Goal: Task Accomplishment & Management: Use online tool/utility

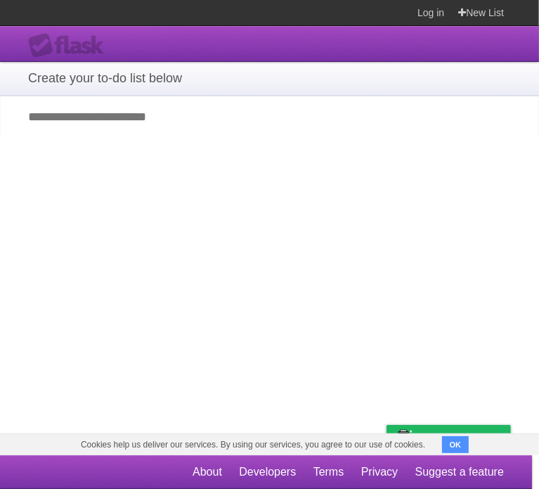
click at [105, 128] on input "Add your first task" at bounding box center [269, 117] width 539 height 42
click at [108, 109] on input "Add your first task" at bounding box center [269, 117] width 539 height 42
click at [106, 129] on input "Add your first task" at bounding box center [269, 117] width 539 height 42
click at [122, 127] on input "Add your first task" at bounding box center [269, 117] width 539 height 42
click at [133, 120] on input "Add your first task" at bounding box center [269, 117] width 539 height 42
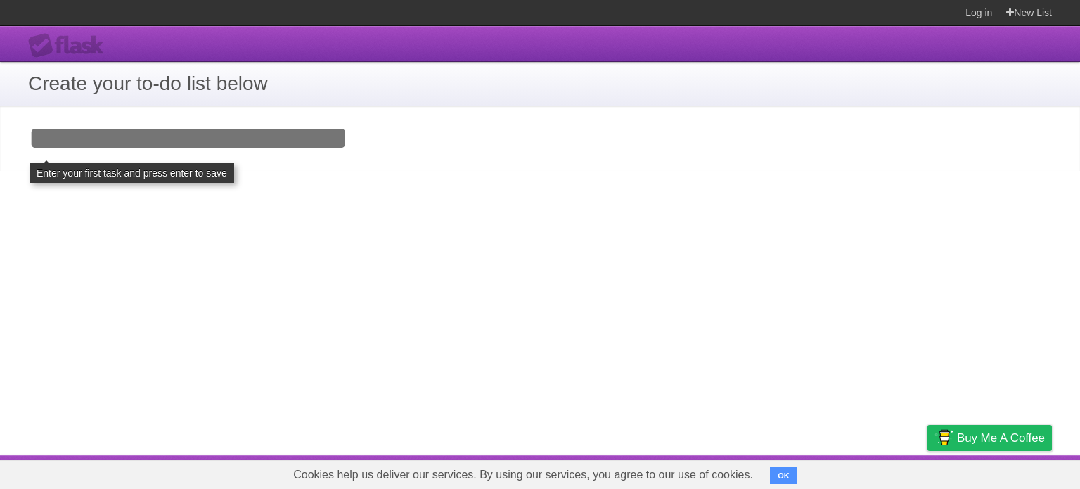
click at [342, 165] on input "Add your first task" at bounding box center [540, 138] width 1080 height 65
click at [352, 155] on input "Add your first task" at bounding box center [540, 138] width 1080 height 65
click at [528, 436] on img at bounding box center [943, 437] width 19 height 24
click at [328, 143] on input "Add your first task" at bounding box center [540, 138] width 1080 height 65
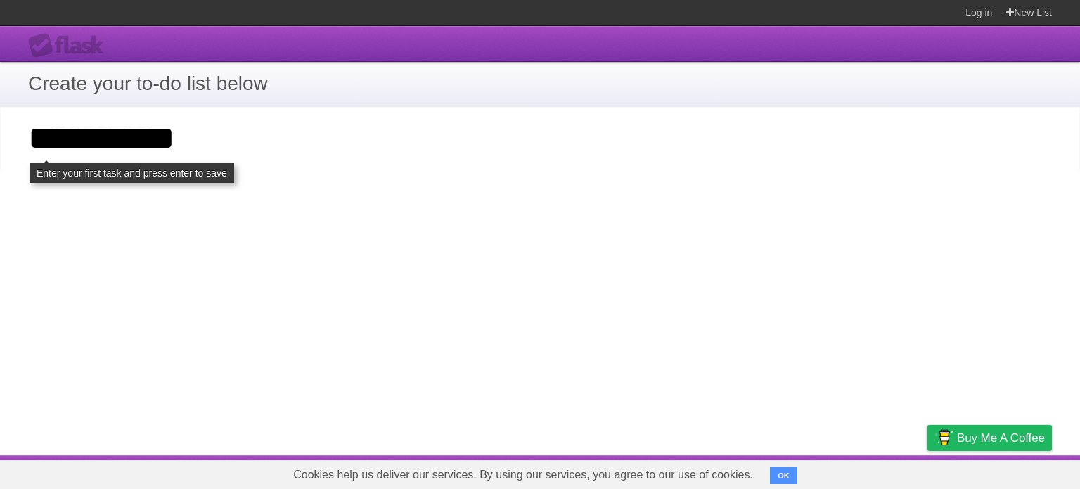
type input "**********"
click input "**********" at bounding box center [0, 0] width 0 height 0
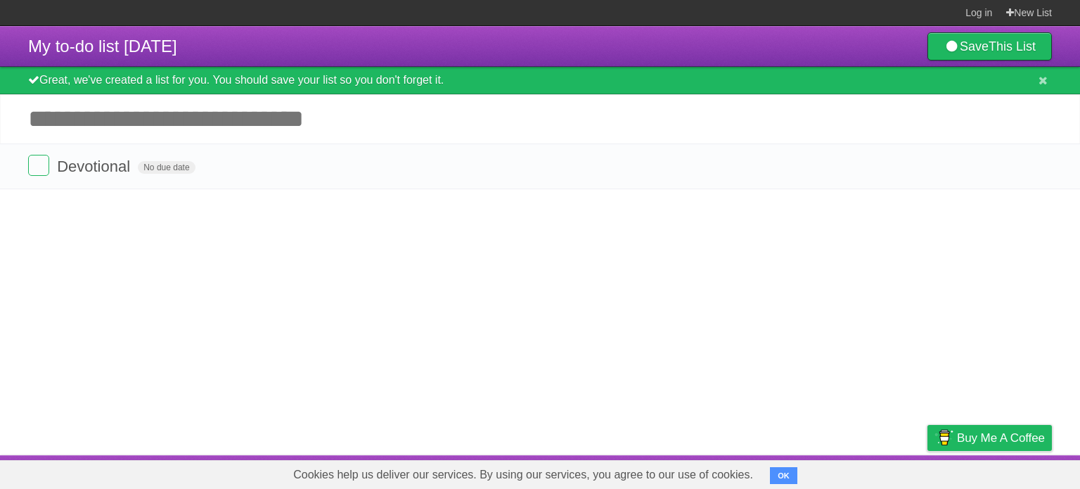
click at [226, 124] on input "Add another task" at bounding box center [540, 118] width 1080 height 49
click at [613, 233] on article "My to-do list [DATE] Save This List Great, we've created a list for you. You sh…" at bounding box center [540, 240] width 1080 height 429
click at [288, 117] on input "Add another task" at bounding box center [540, 118] width 1080 height 49
click at [630, 285] on article "My to-do list [DATE] Save This List Great, we've created a list for you. You sh…" at bounding box center [540, 240] width 1080 height 429
click at [237, 117] on input "Add another task" at bounding box center [540, 118] width 1080 height 49
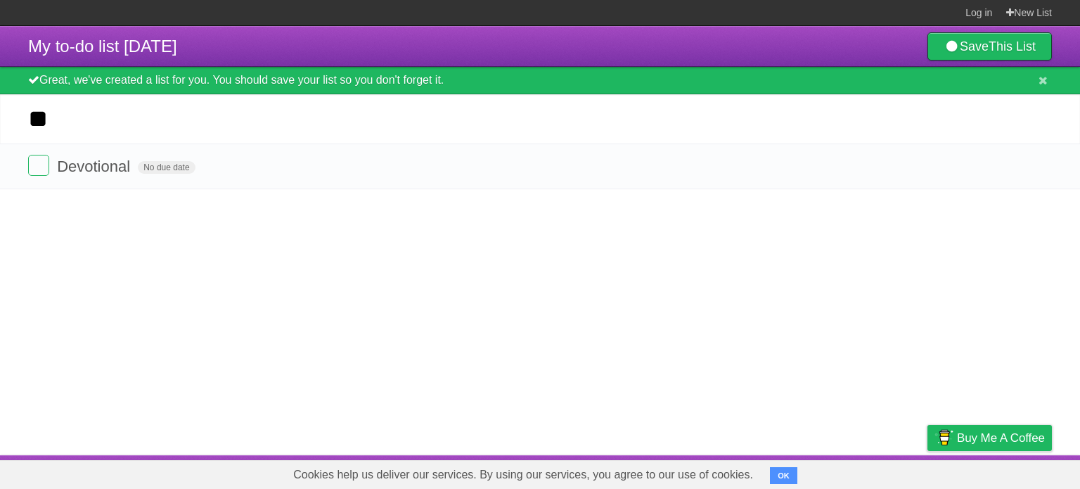
type input "*"
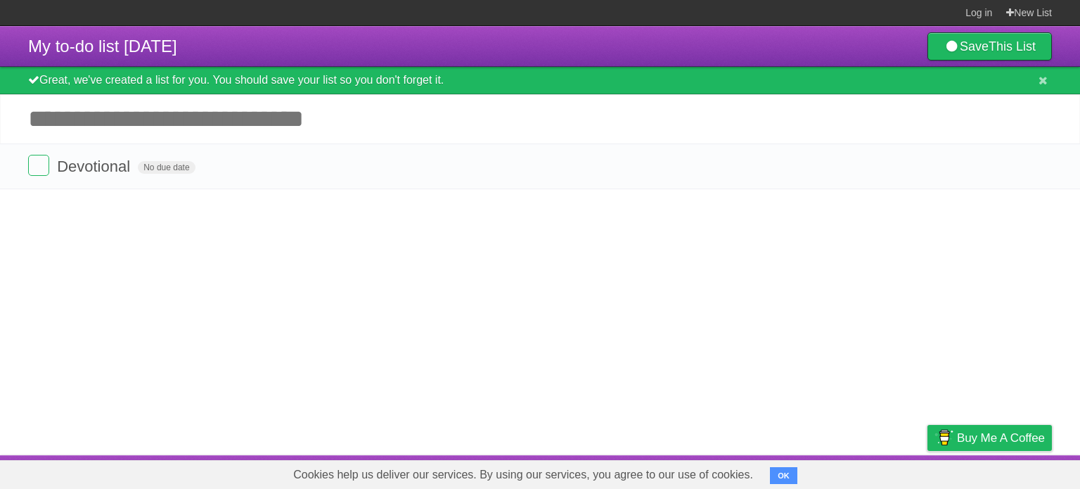
click at [891, 128] on input "Add another task" at bounding box center [540, 118] width 1080 height 49
